Goal: Find specific page/section: Find specific page/section

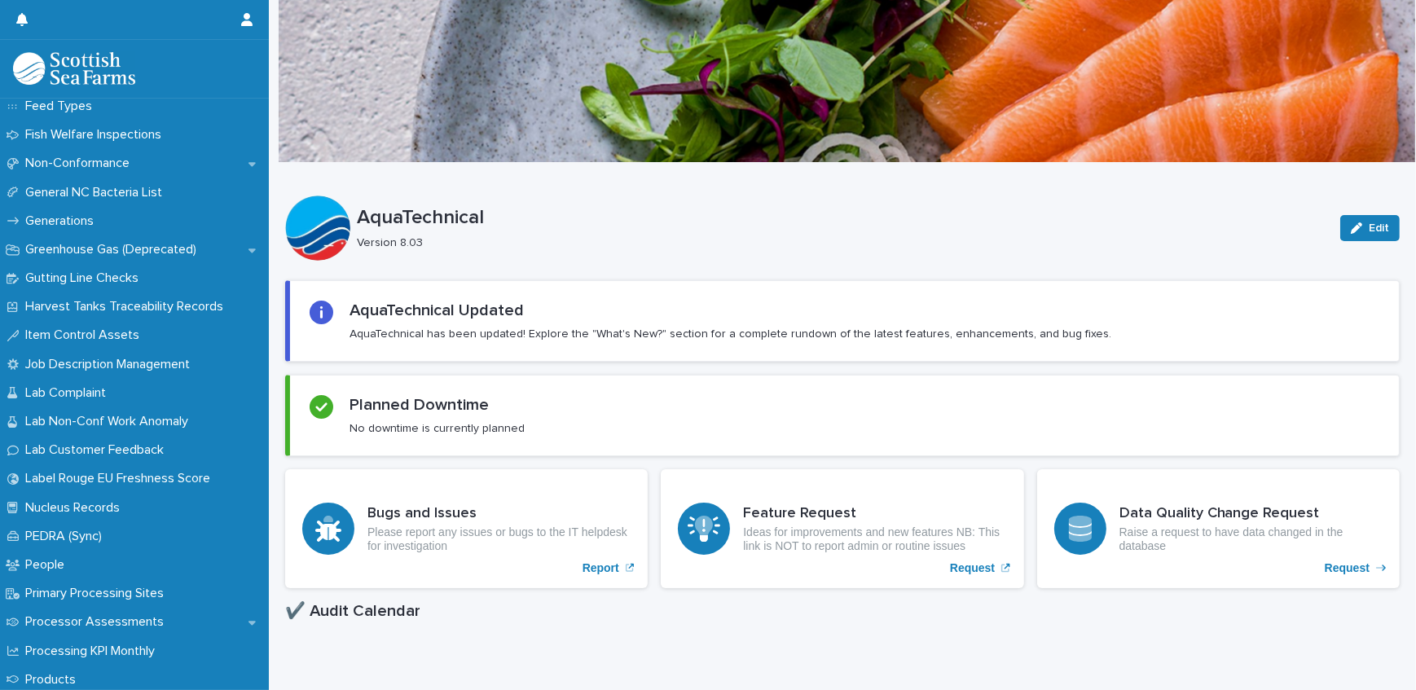
scroll to position [1481, 0]
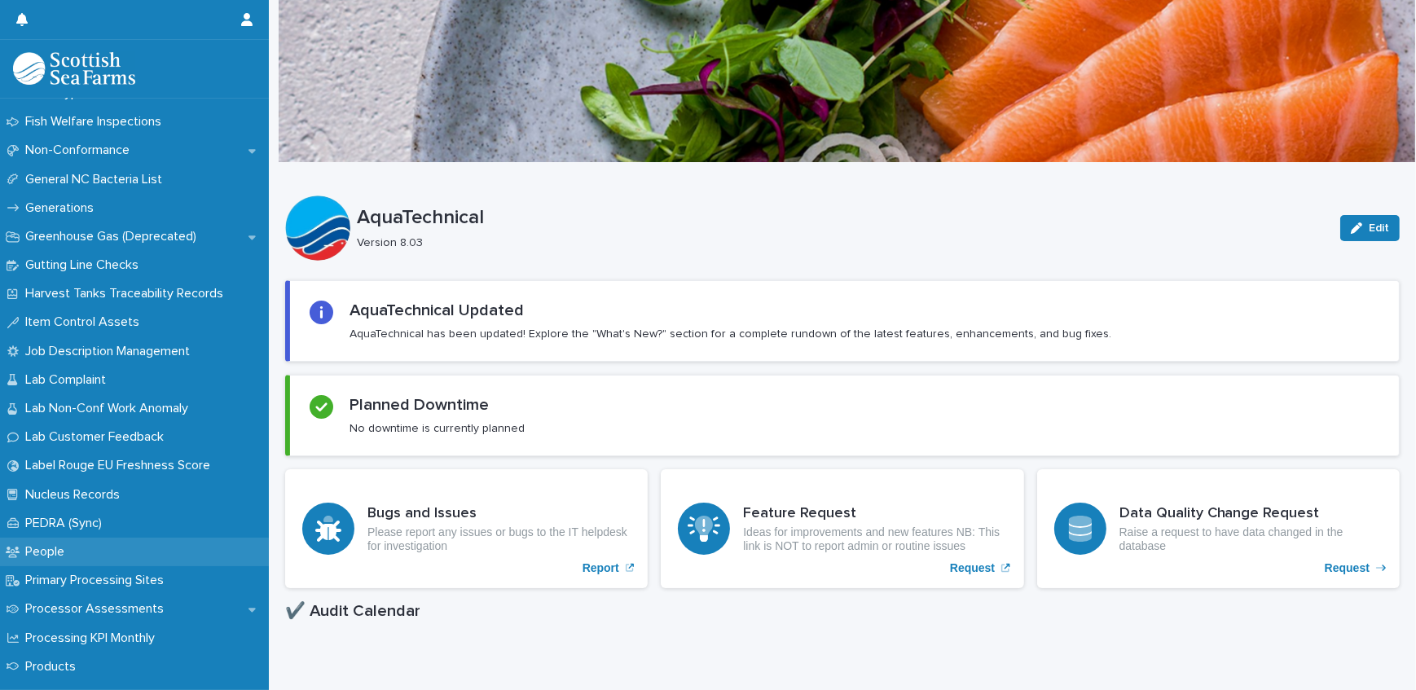
click at [57, 548] on p "People" at bounding box center [48, 551] width 59 height 15
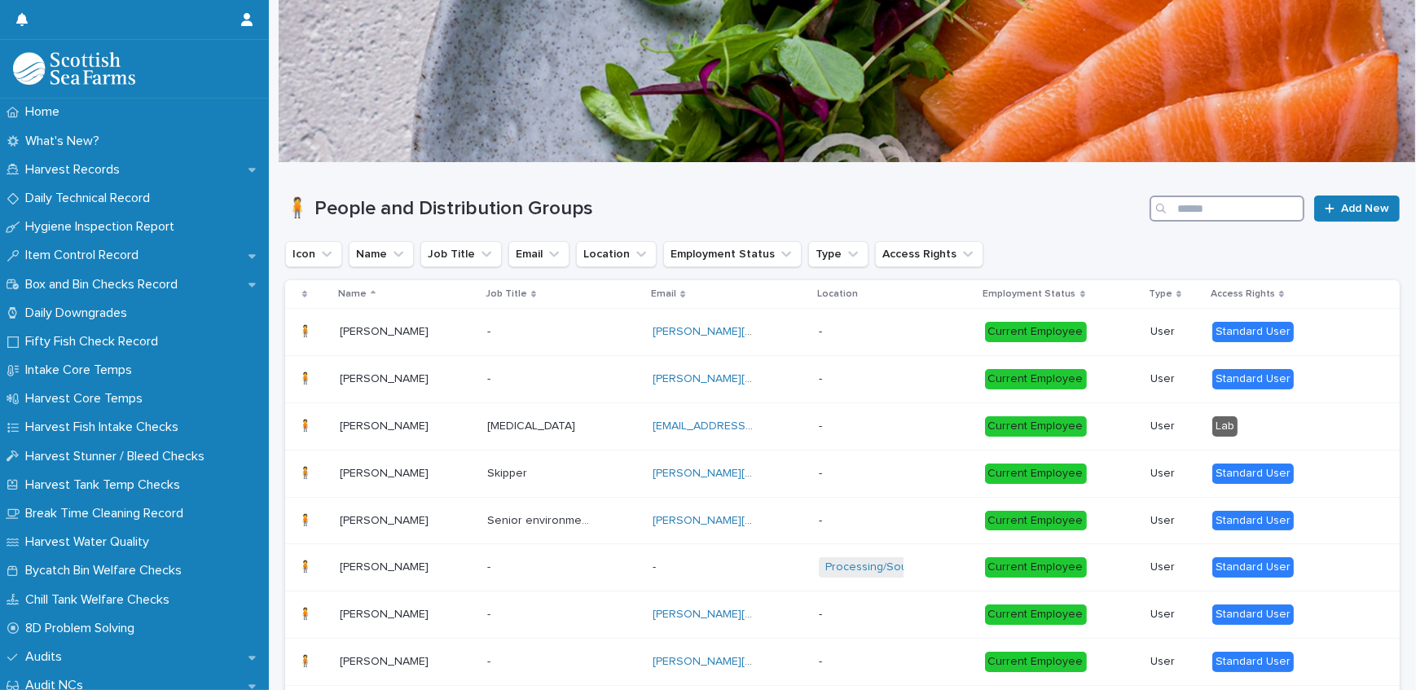
click at [1183, 205] on input "Search" at bounding box center [1227, 209] width 155 height 26
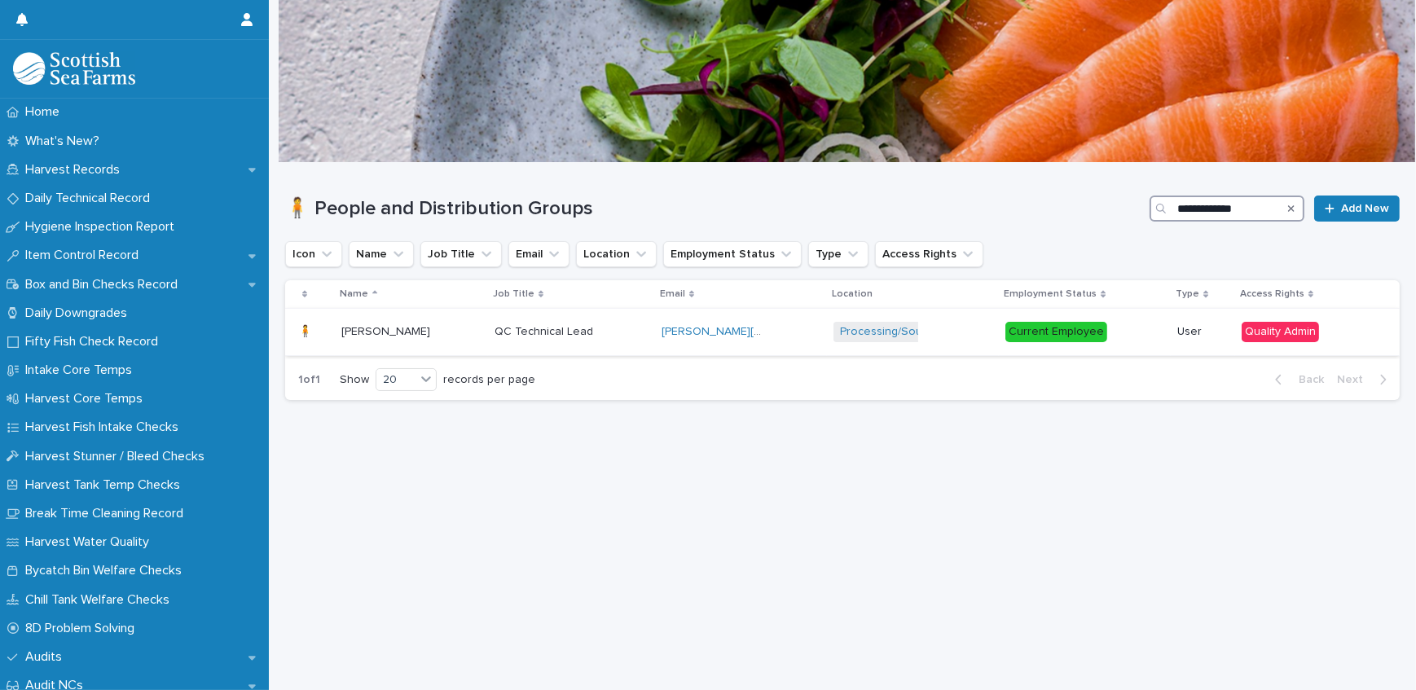
type input "**********"
click at [377, 333] on p "[PERSON_NAME]" at bounding box center [387, 330] width 92 height 17
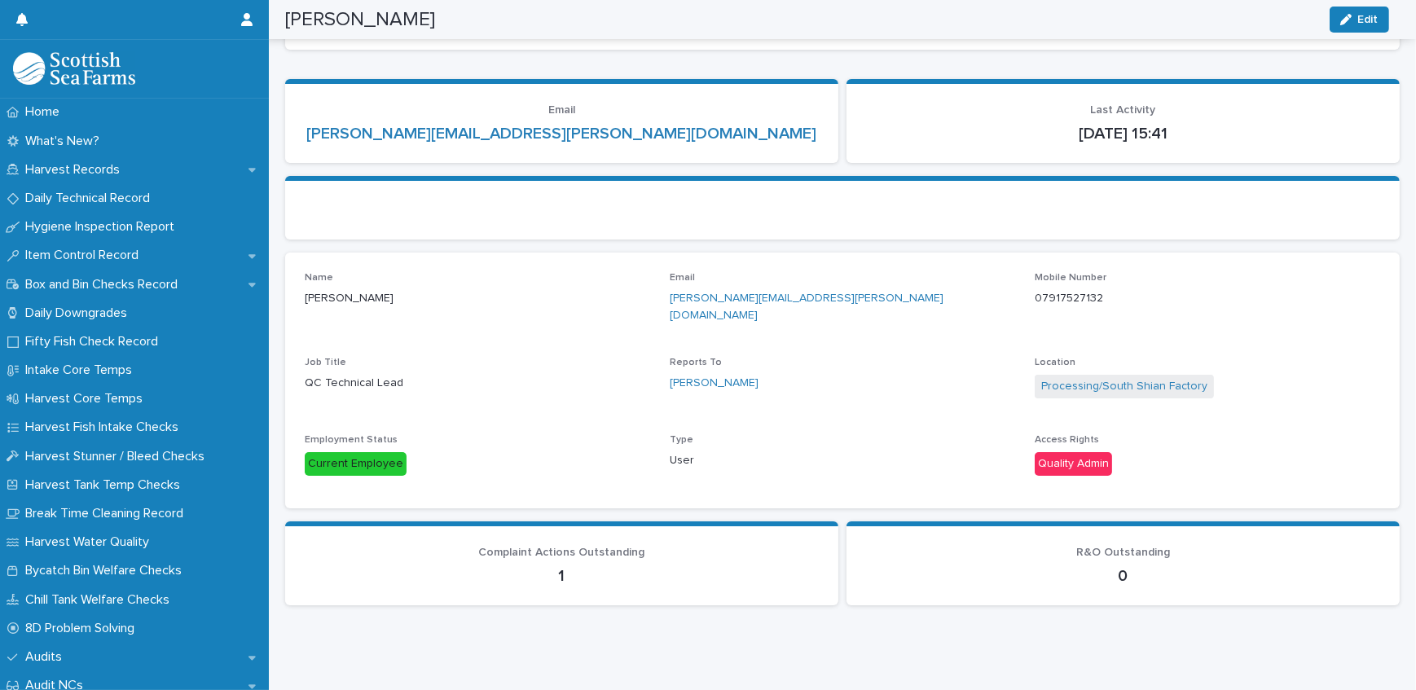
scroll to position [152, 0]
click at [541, 565] on p "1" at bounding box center [562, 575] width 514 height 20
click at [574, 562] on div "1" at bounding box center [562, 573] width 514 height 23
click at [566, 546] on span "Complaint Actions Outstanding" at bounding box center [562, 551] width 166 height 11
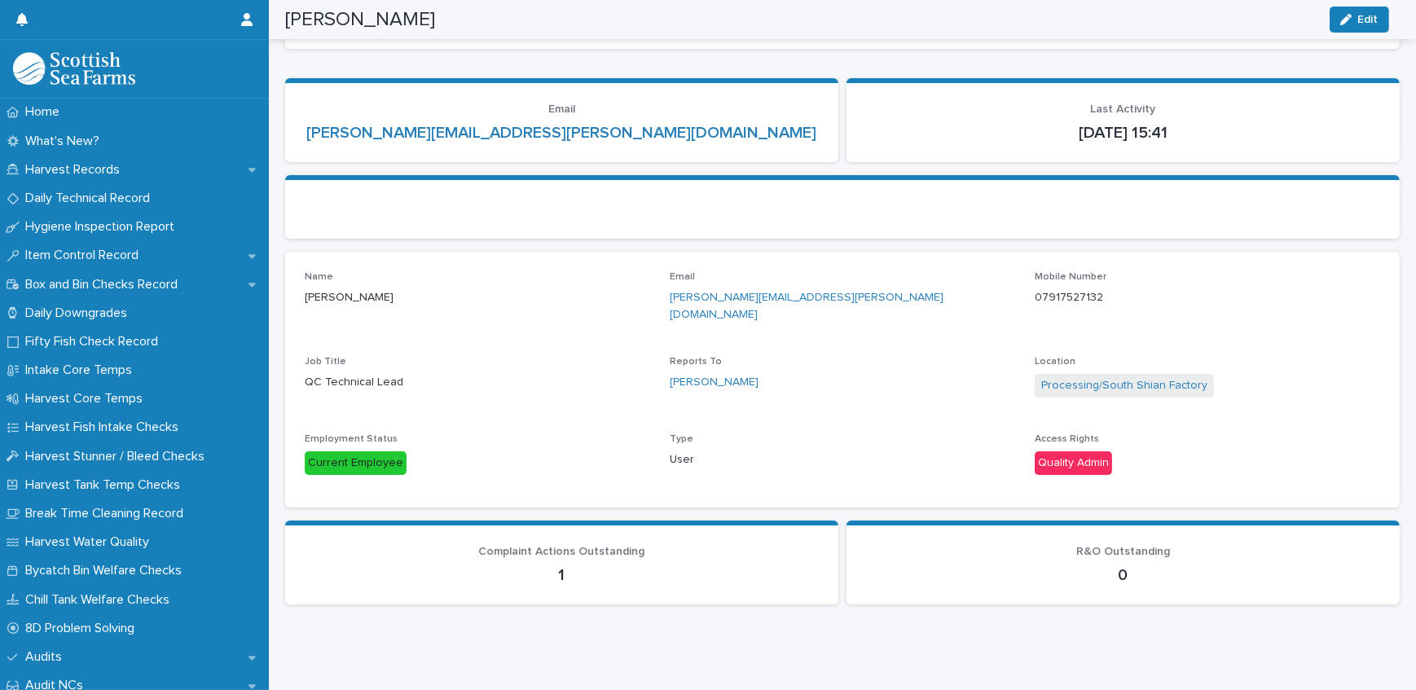
drag, startPoint x: 566, startPoint y: 534, endPoint x: 562, endPoint y: 552, distance: 19.2
click at [562, 565] on p "1" at bounding box center [562, 575] width 514 height 20
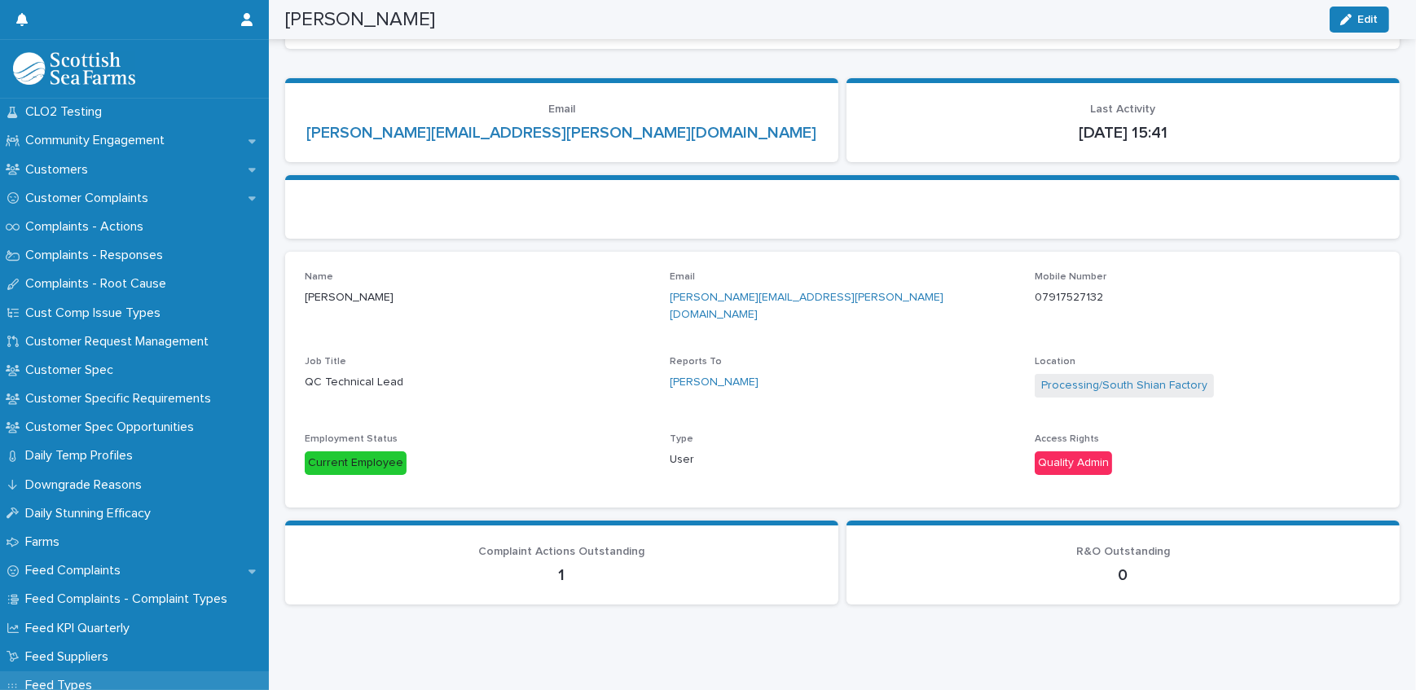
scroll to position [815, 0]
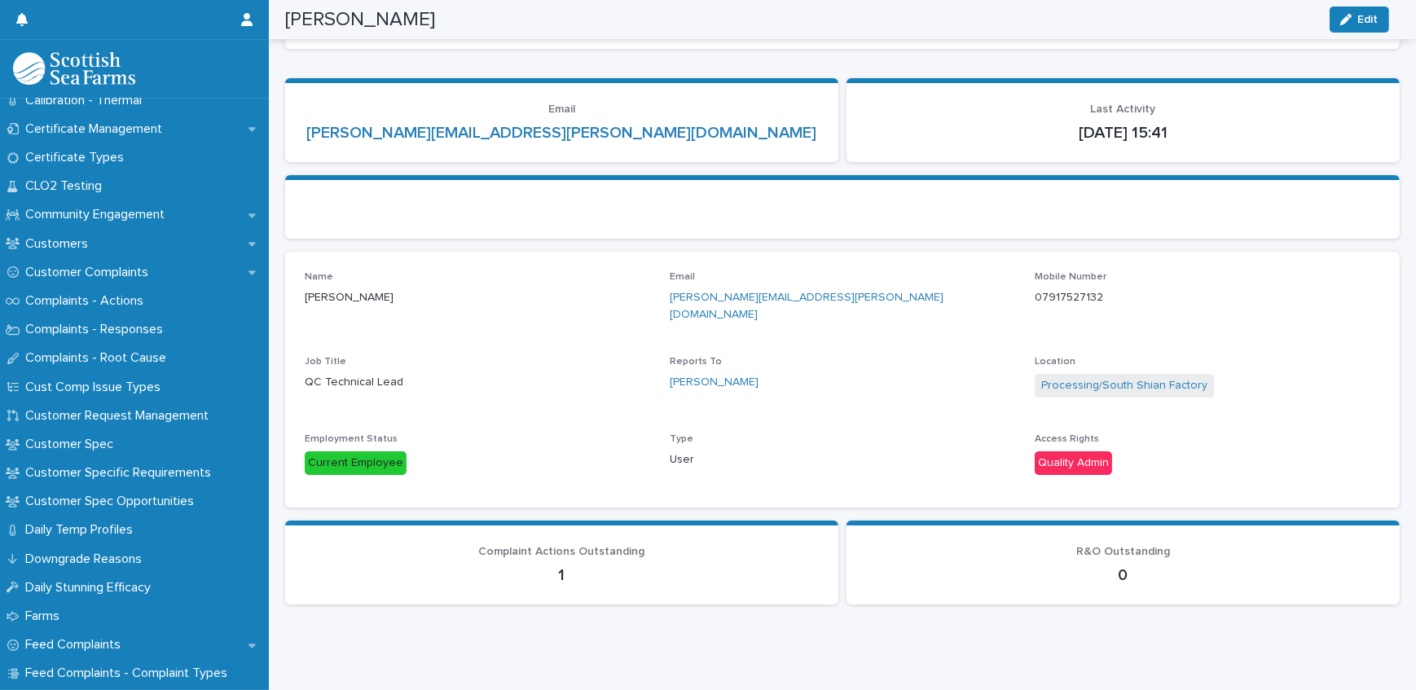
click at [573, 546] on span "Complaint Actions Outstanding" at bounding box center [562, 551] width 166 height 11
click at [599, 546] on span "Complaint Actions Outstanding" at bounding box center [562, 551] width 166 height 11
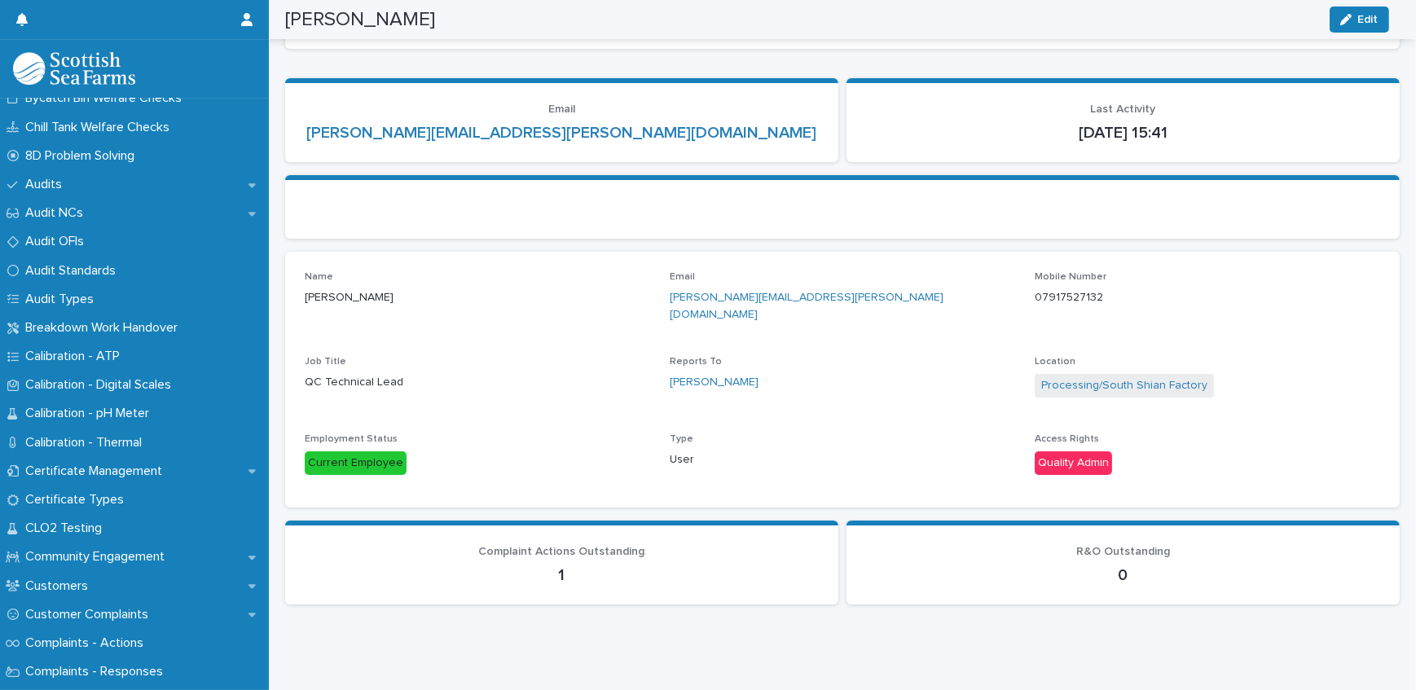
scroll to position [444, 0]
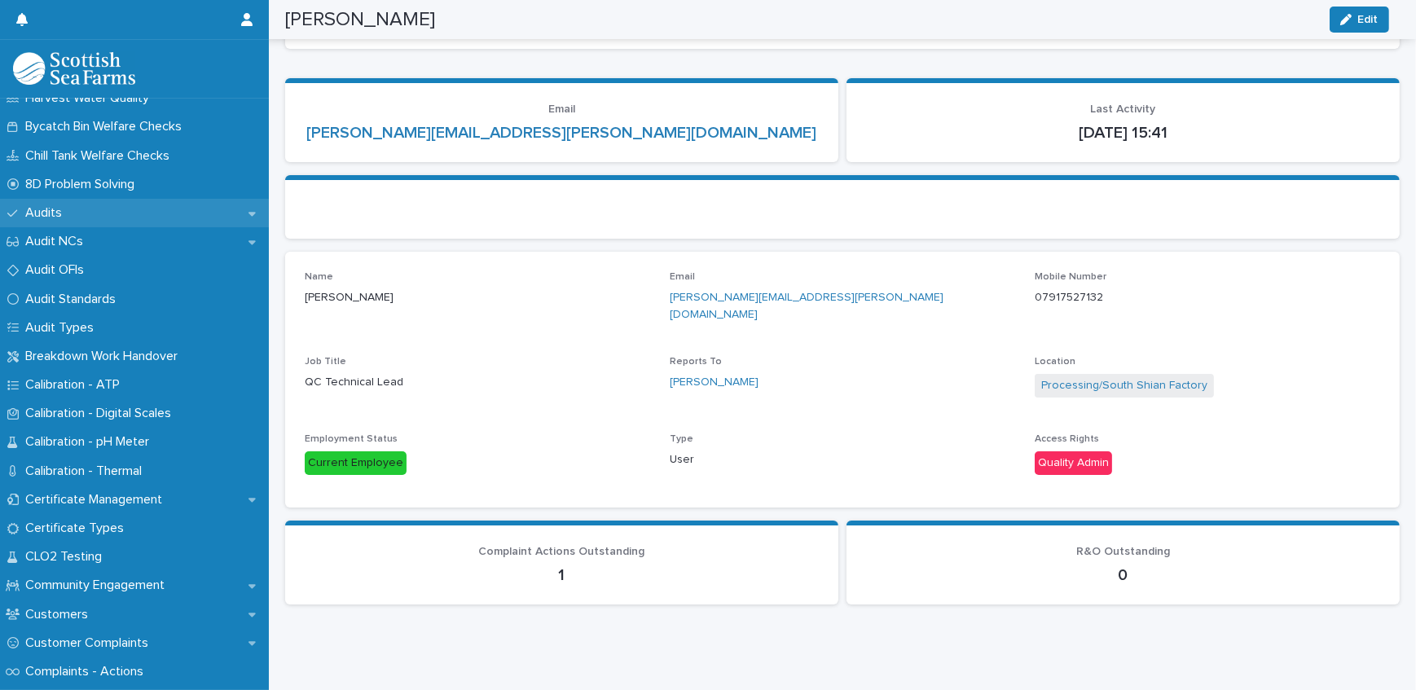
click at [65, 205] on p "Audits" at bounding box center [47, 212] width 56 height 15
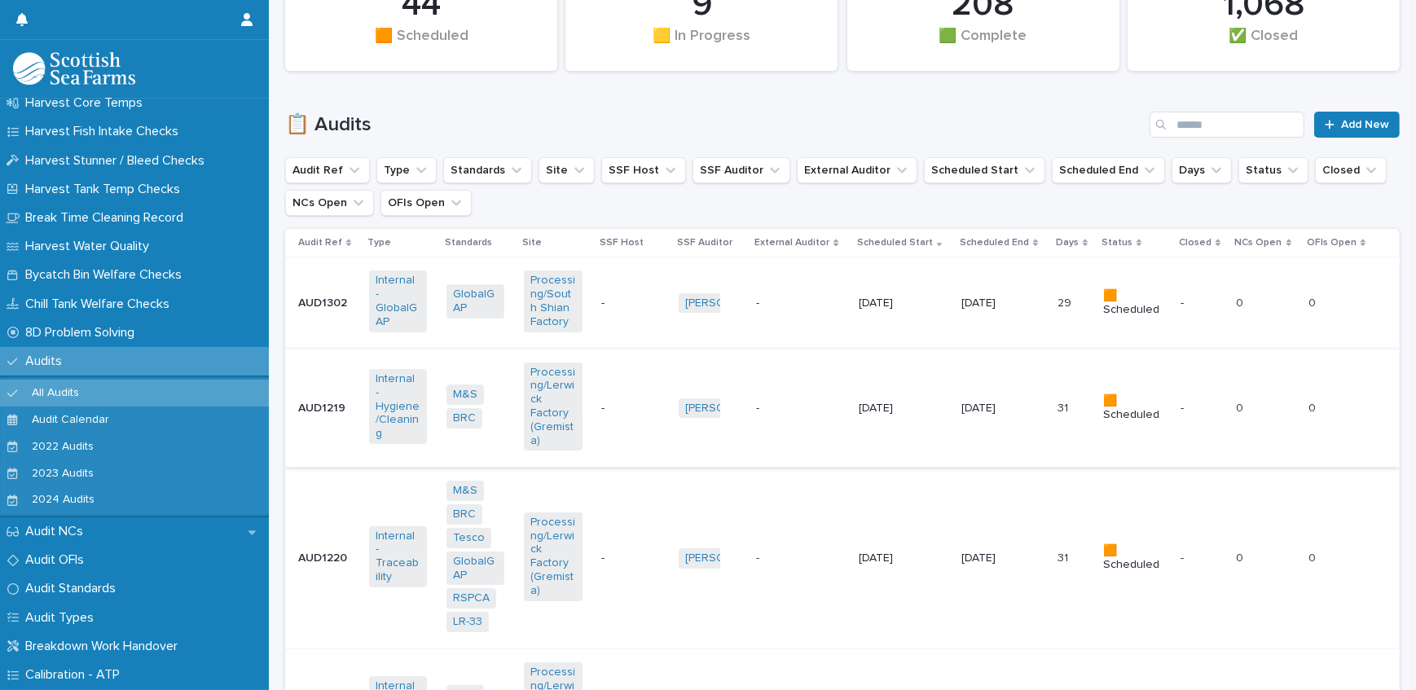
scroll to position [444, 0]
click at [72, 526] on p "Audit NCs" at bounding box center [57, 531] width 77 height 15
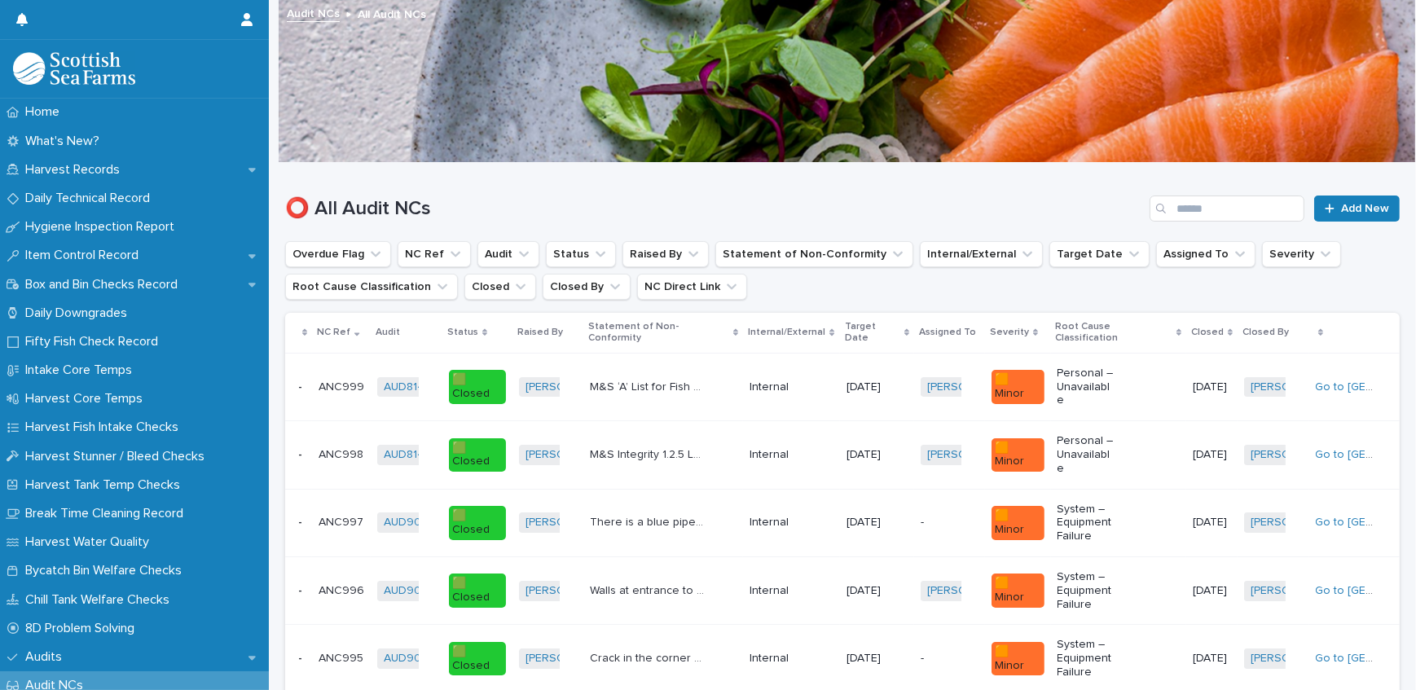
click at [947, 328] on p "Assigned To" at bounding box center [947, 332] width 57 height 18
click at [952, 323] on p "Assigned To" at bounding box center [947, 332] width 57 height 18
click at [1232, 253] on icon "Assigned To" at bounding box center [1240, 254] width 16 height 16
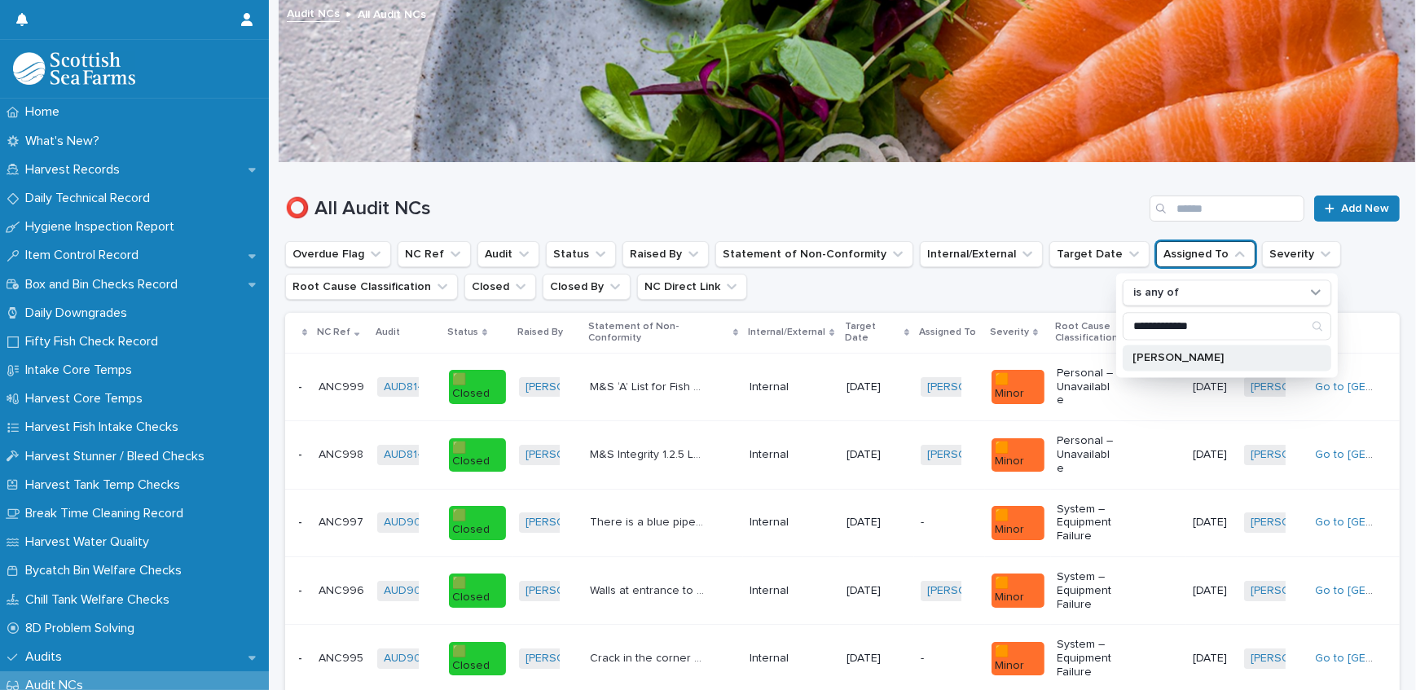
type input "**********"
click at [1168, 358] on p "[PERSON_NAME]" at bounding box center [1219, 357] width 173 height 11
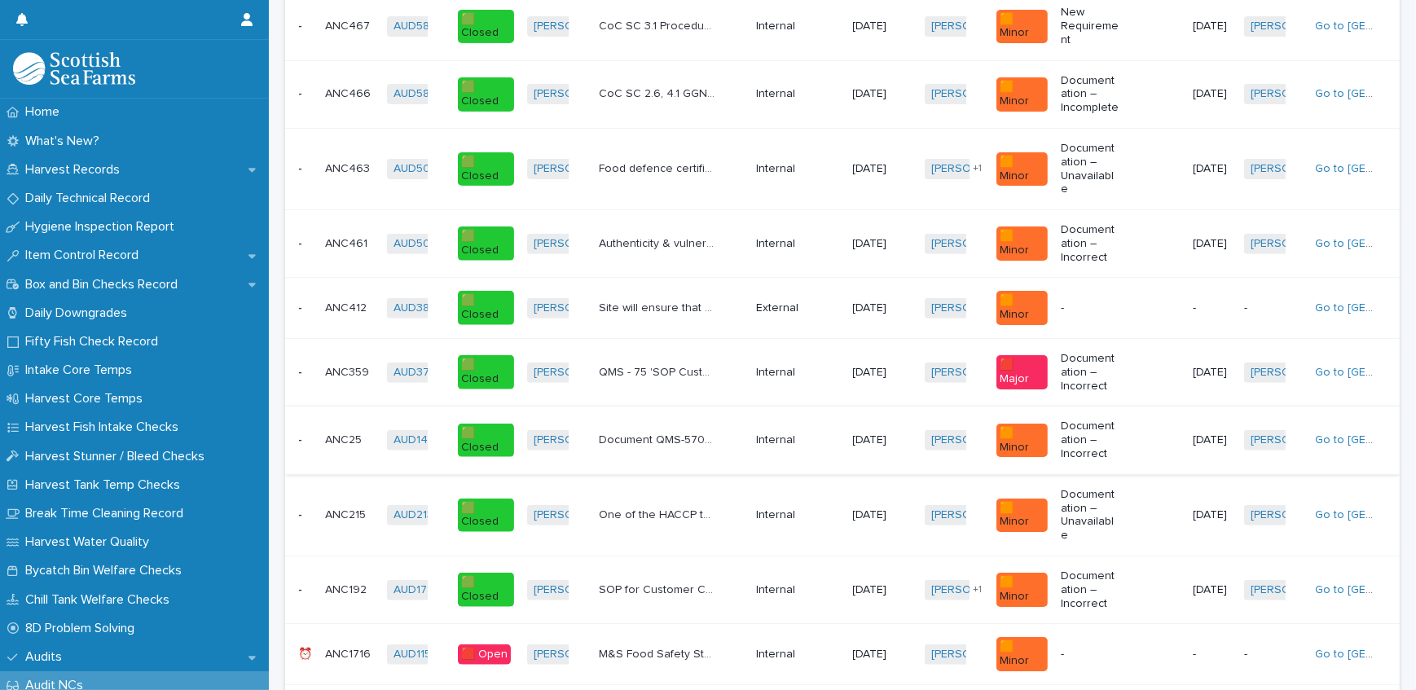
scroll to position [962, 0]
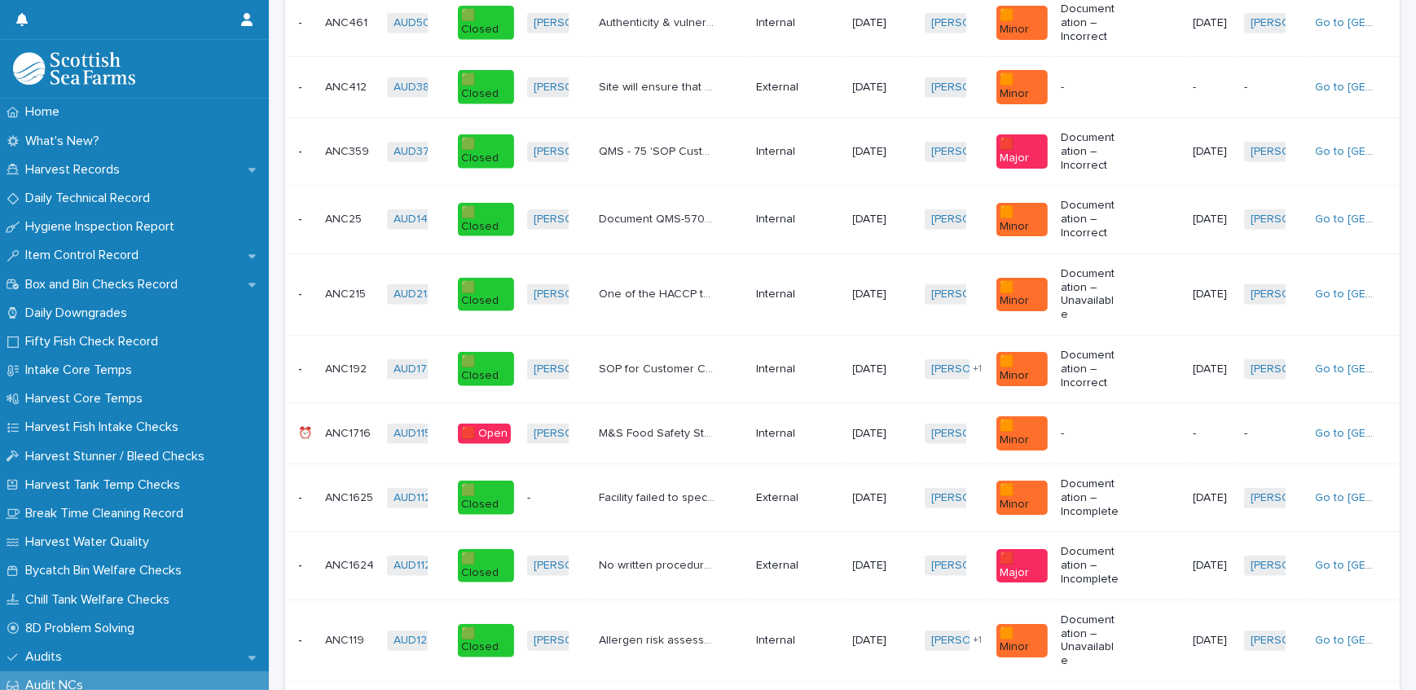
click at [344, 429] on p "ANC1716" at bounding box center [349, 432] width 49 height 17
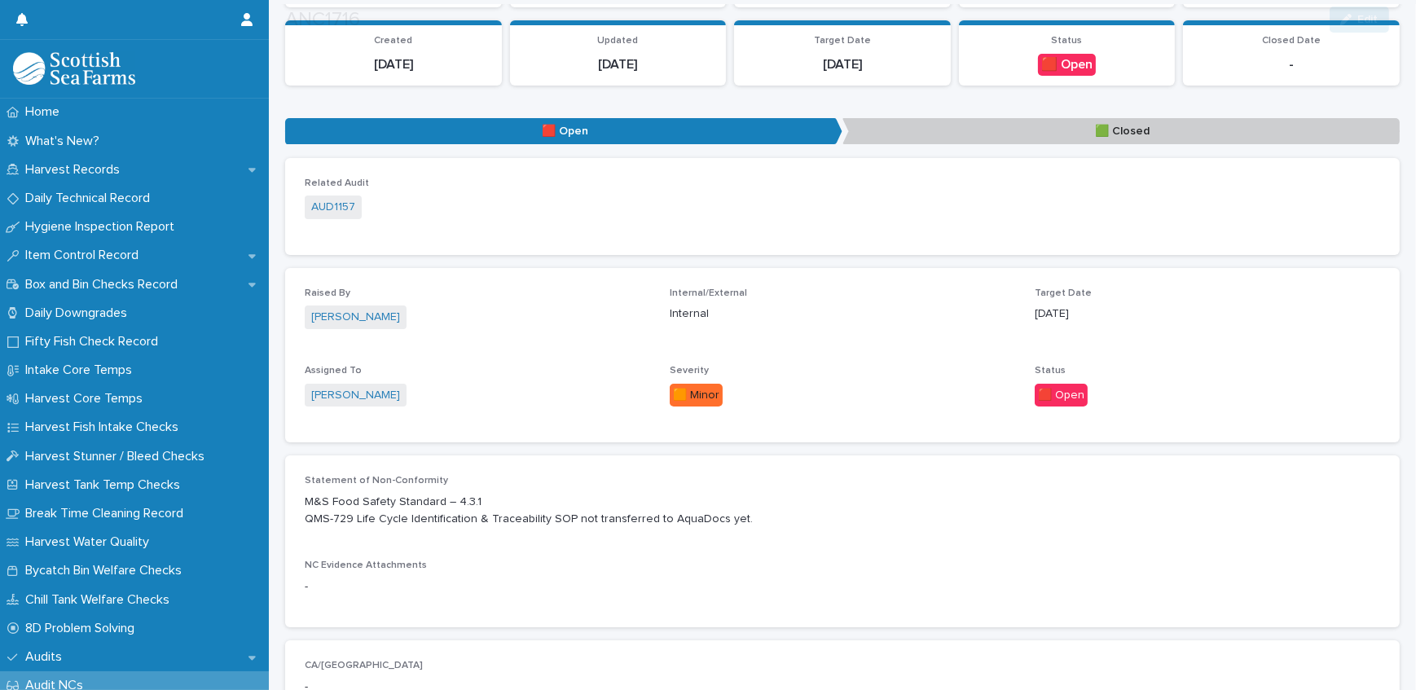
scroll to position [393, 0]
